Goal: Navigation & Orientation: Find specific page/section

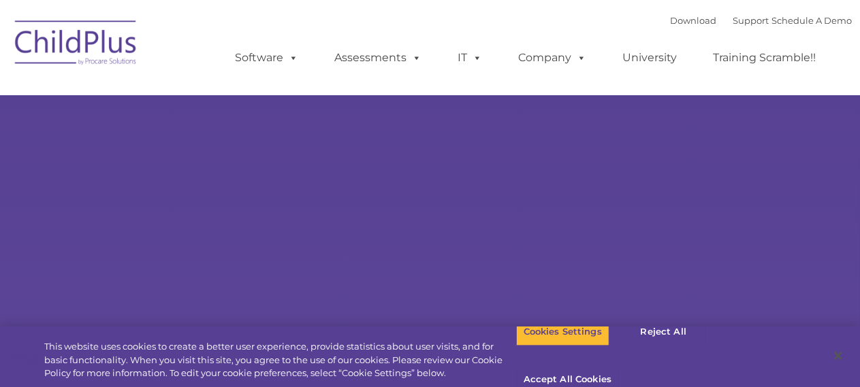
select select "MEDIUM"
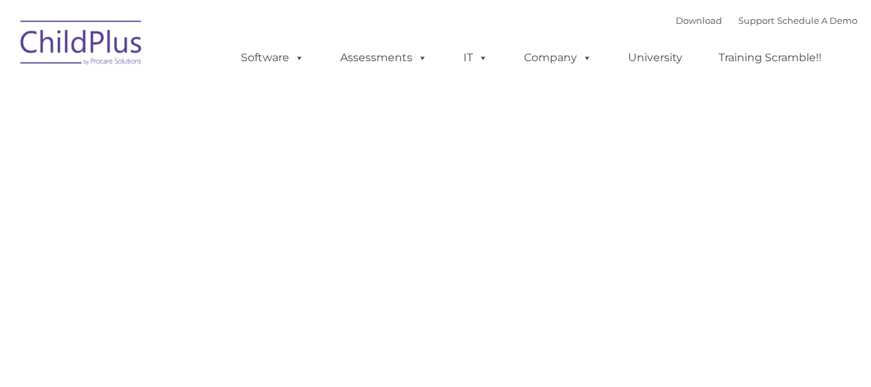
click at [538, 91] on nav "Download Support | Schedule A Demo Search for: Search MENU MENU Software ChildP…" at bounding box center [435, 47] width 871 height 95
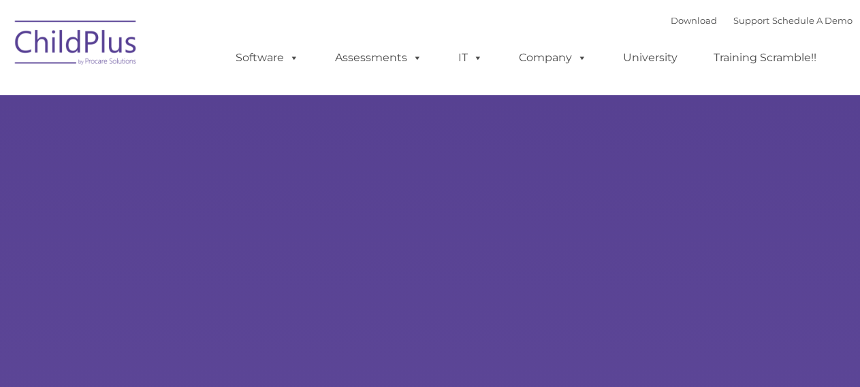
type input ""
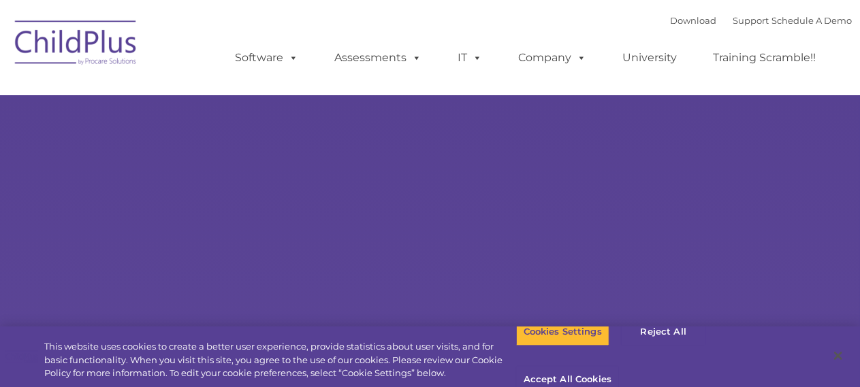
select select "MEDIUM"
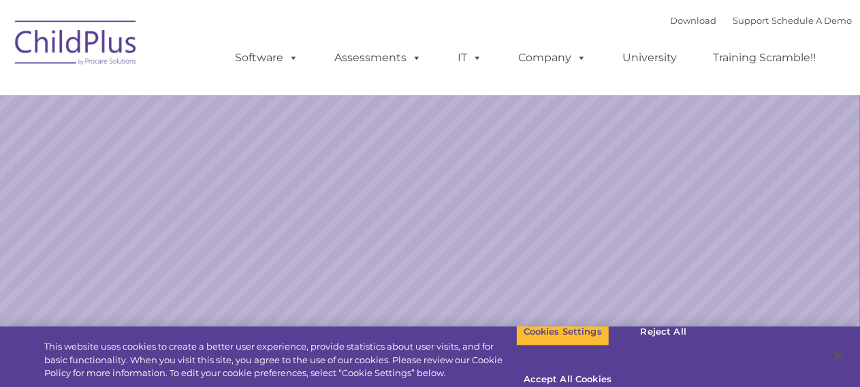
select select "MEDIUM"
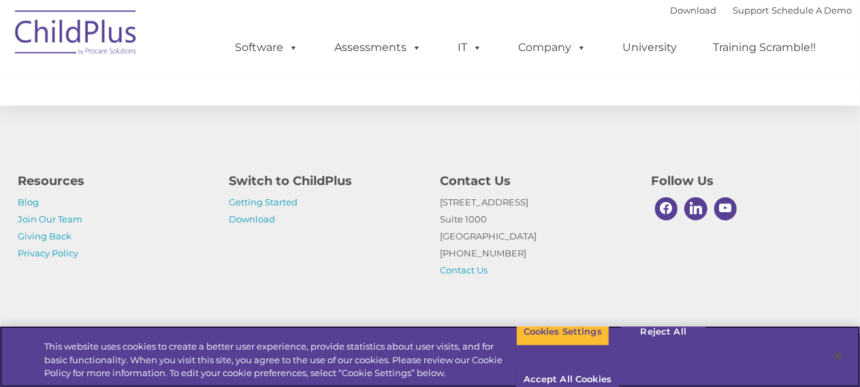
scroll to position [1649, 0]
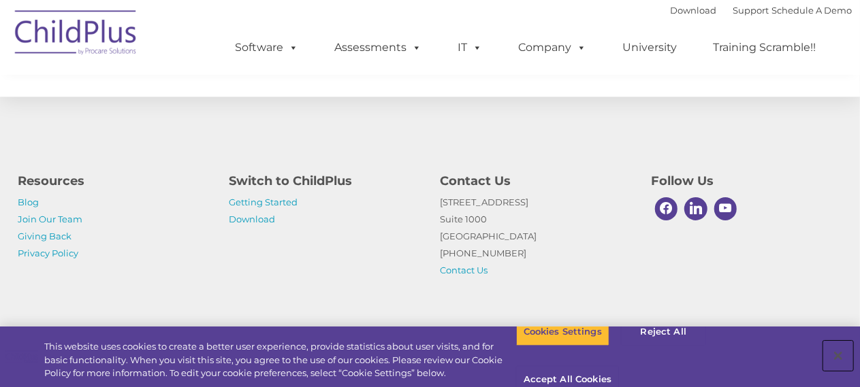
click at [839, 348] on button "Close" at bounding box center [838, 356] width 30 height 30
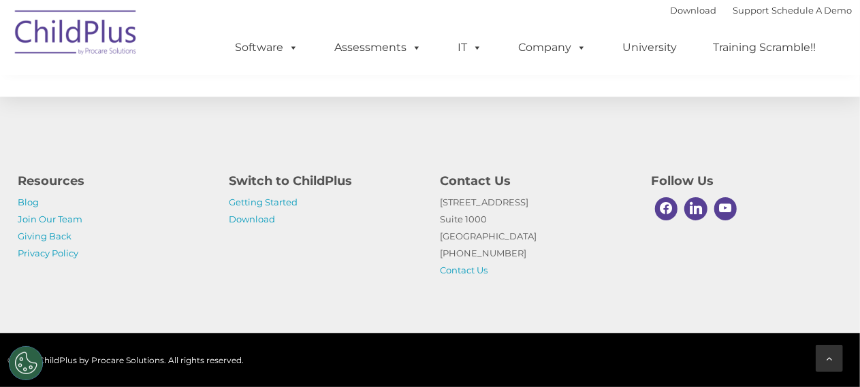
click at [832, 360] on icon at bounding box center [829, 359] width 6 height 10
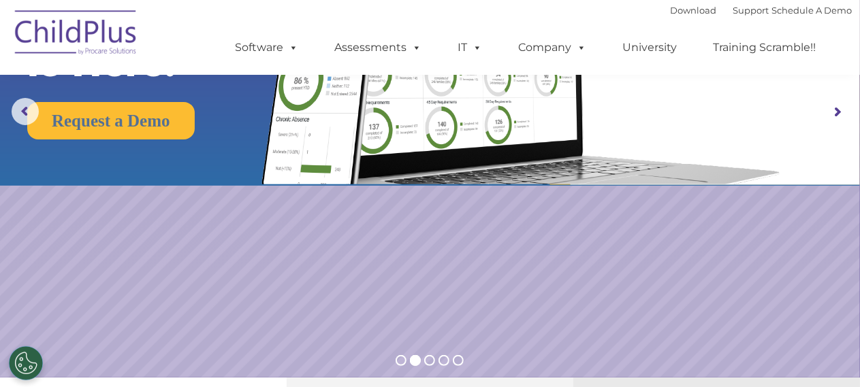
scroll to position [0, 0]
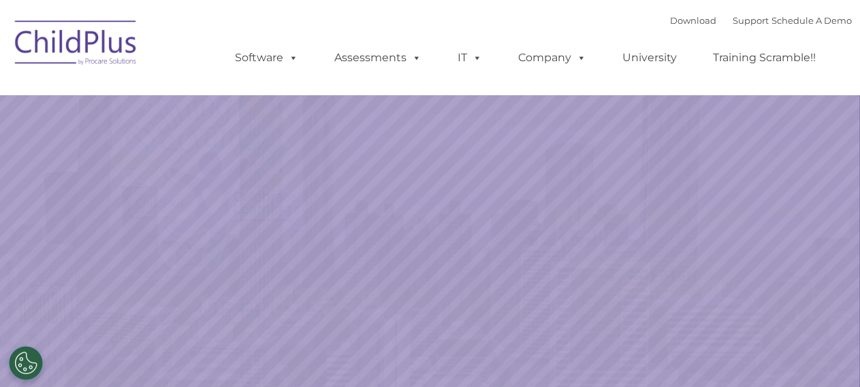
select select "MEDIUM"
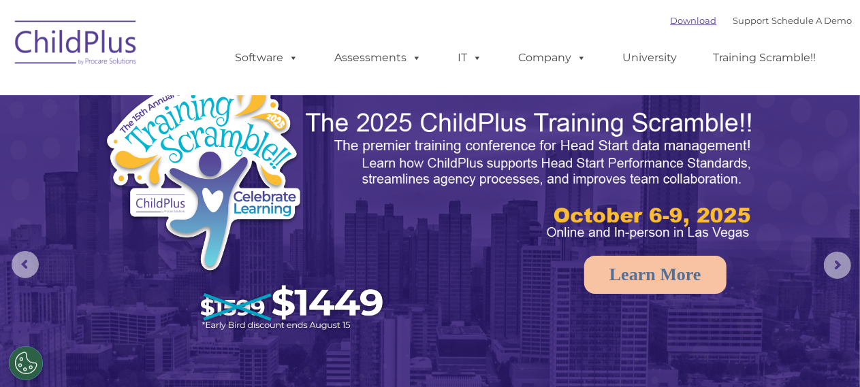
click at [685, 16] on link "Download" at bounding box center [693, 20] width 46 height 11
